Goal: Find specific page/section: Find specific page/section

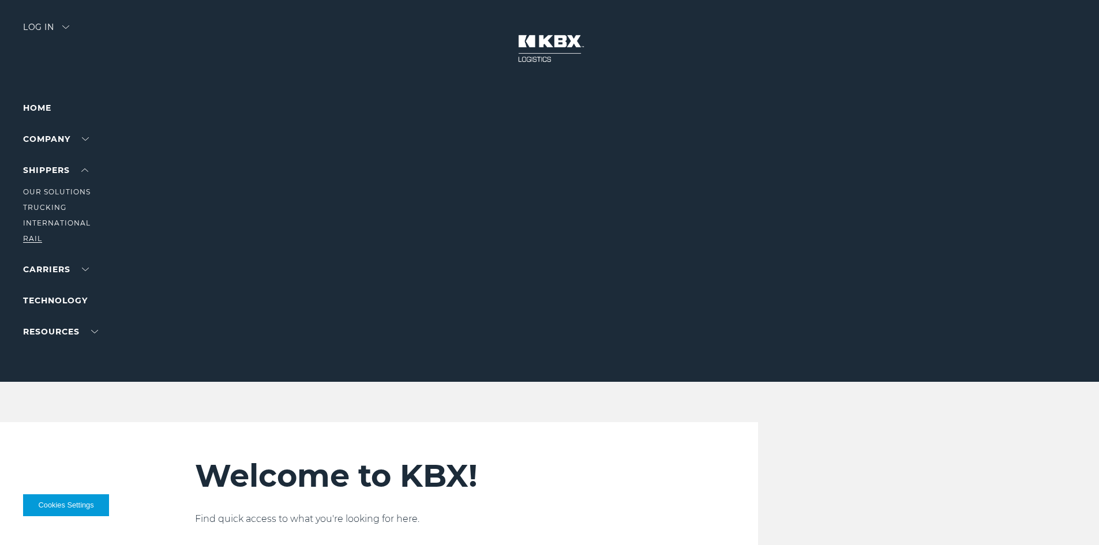
click at [28, 240] on link "RAIL" at bounding box center [32, 238] width 19 height 9
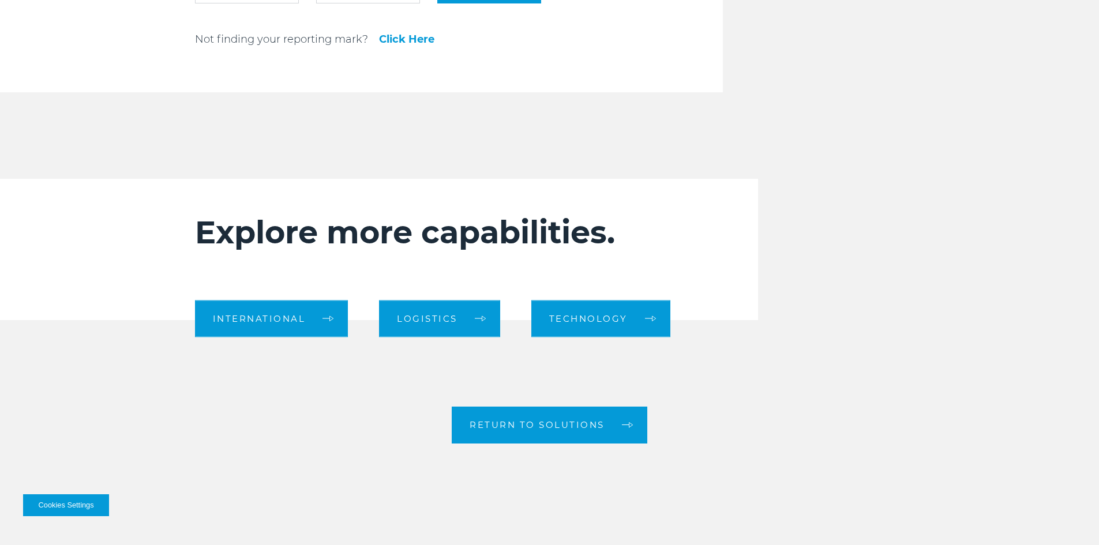
scroll to position [1615, 0]
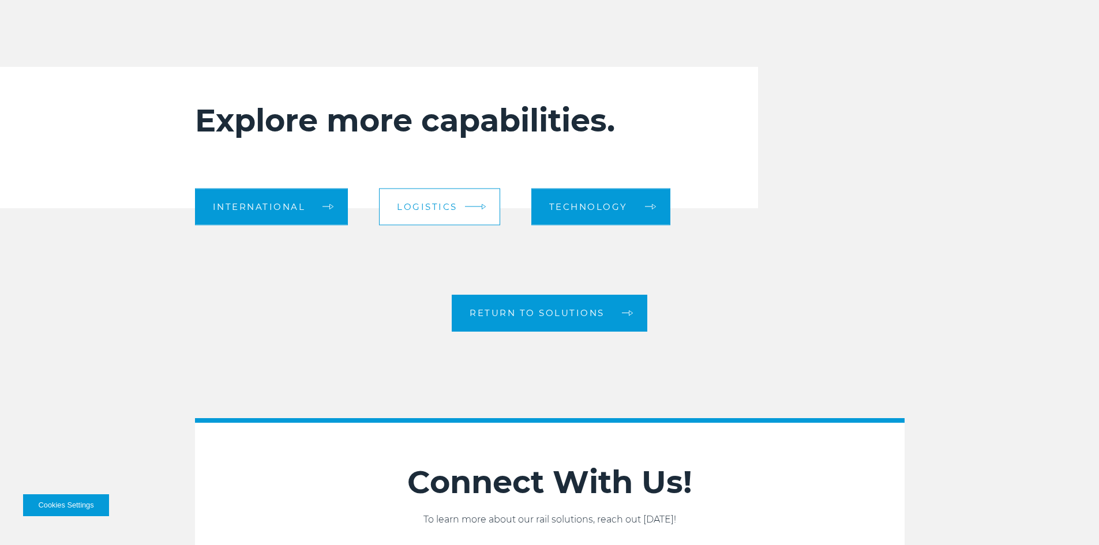
click at [495, 204] on link "Logistics" at bounding box center [439, 206] width 121 height 37
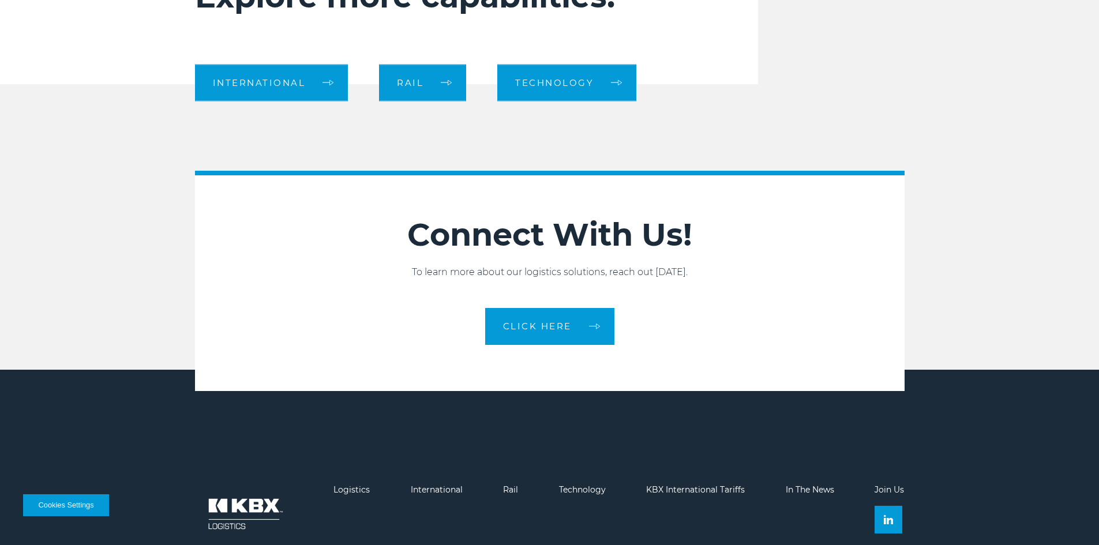
scroll to position [1269, 0]
